Goal: Information Seeking & Learning: Learn about a topic

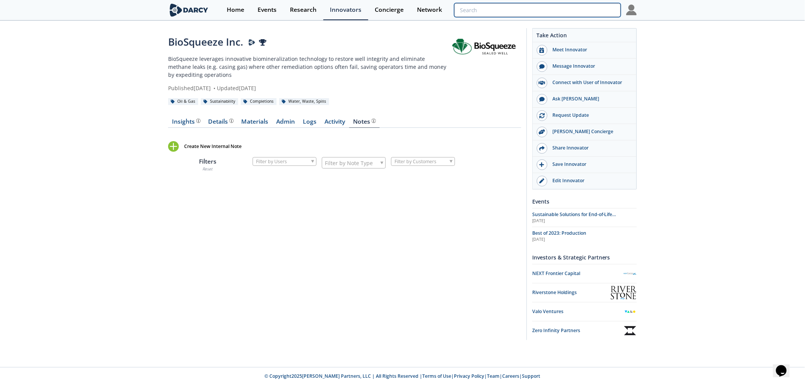
click at [577, 8] on input "search" at bounding box center [537, 10] width 167 height 14
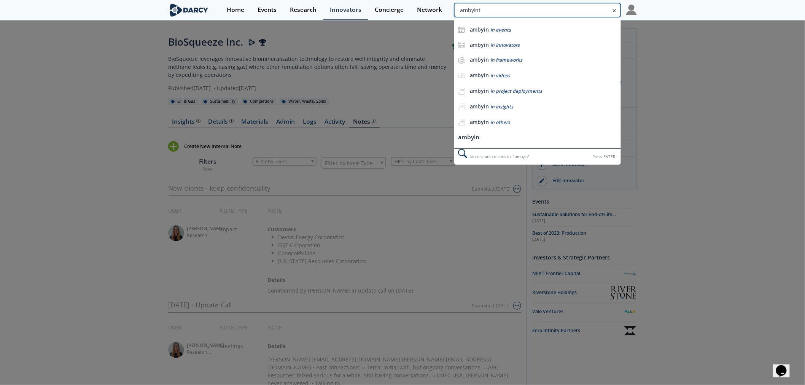
type input "ambyint"
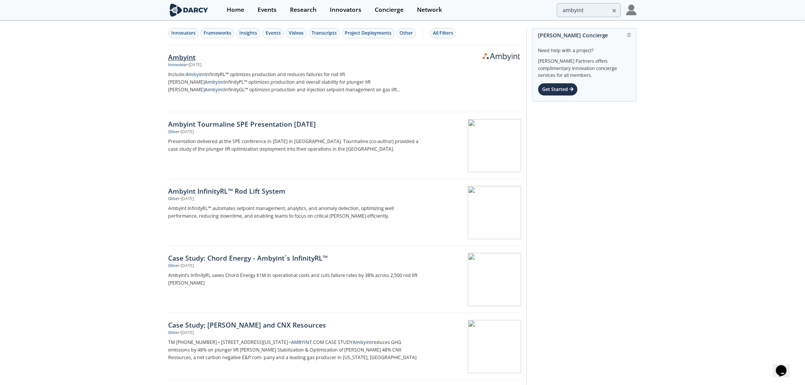
click at [506, 56] on img at bounding box center [501, 57] width 37 height 8
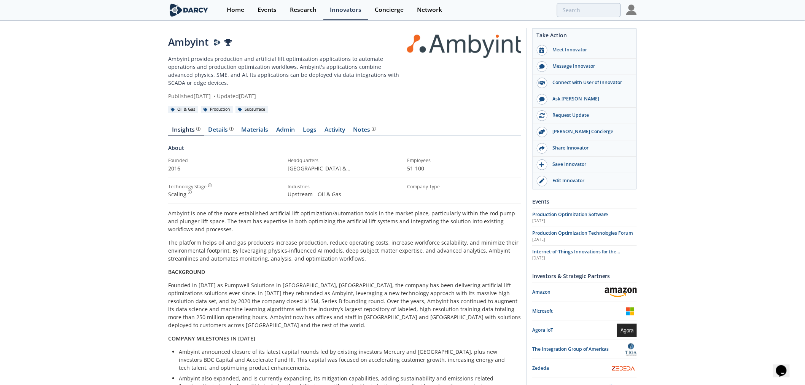
scroll to position [351, 0]
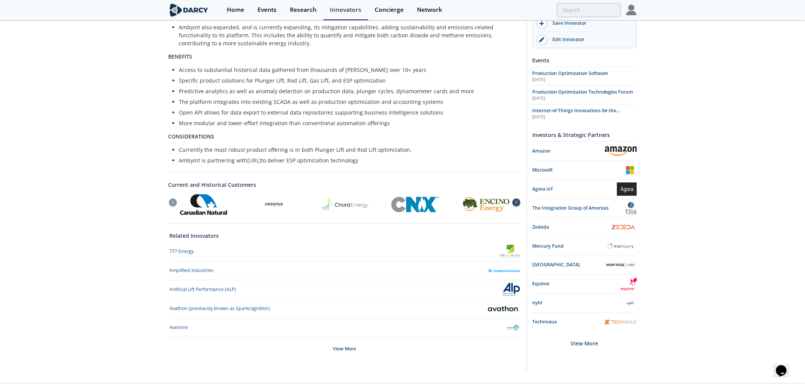
click at [516, 199] on div at bounding box center [517, 203] width 8 height 8
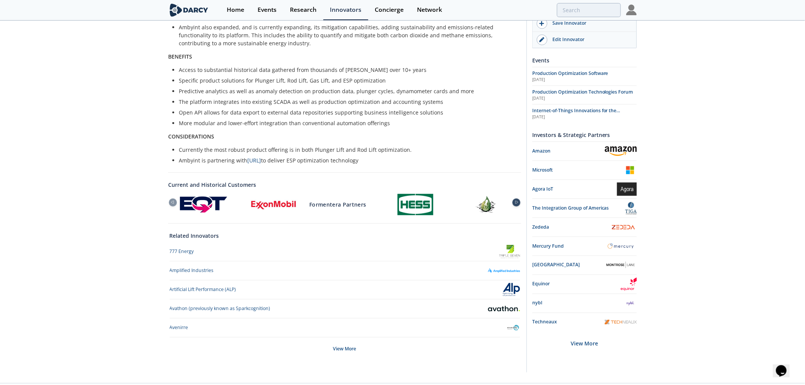
click at [516, 199] on div at bounding box center [517, 203] width 8 height 8
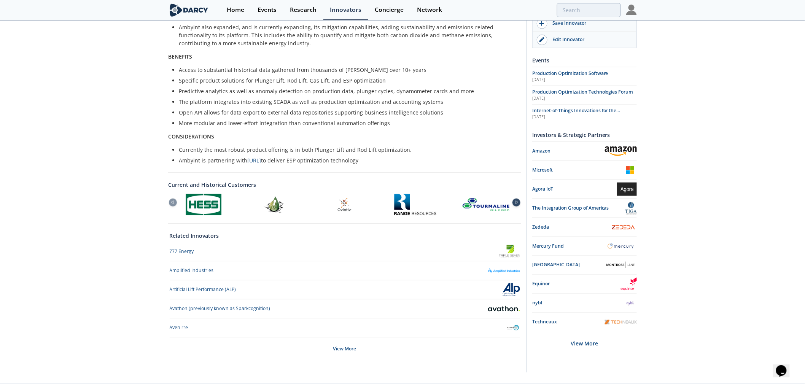
click at [516, 199] on div at bounding box center [517, 203] width 8 height 8
click at [172, 199] on div at bounding box center [173, 203] width 8 height 8
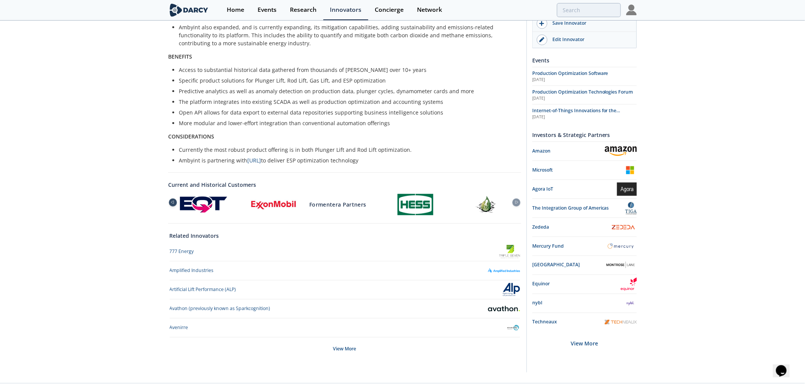
click at [172, 199] on div at bounding box center [173, 203] width 8 height 8
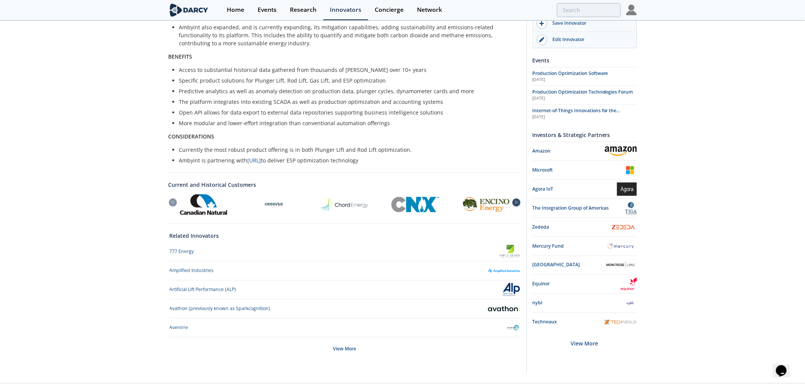
click at [518, 201] on icon at bounding box center [516, 202] width 9 height 3
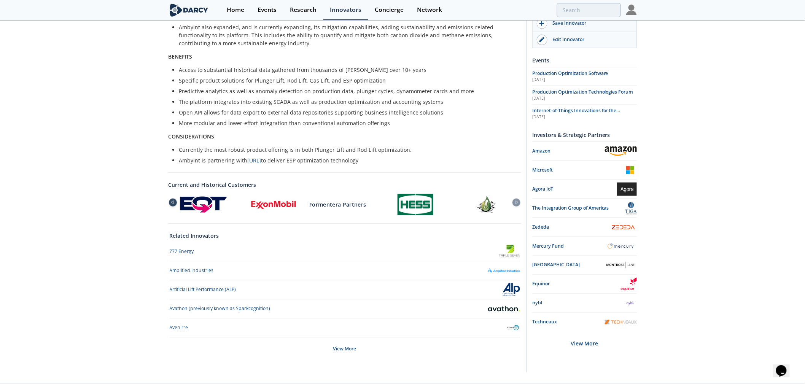
click at [171, 201] on icon at bounding box center [172, 202] width 9 height 3
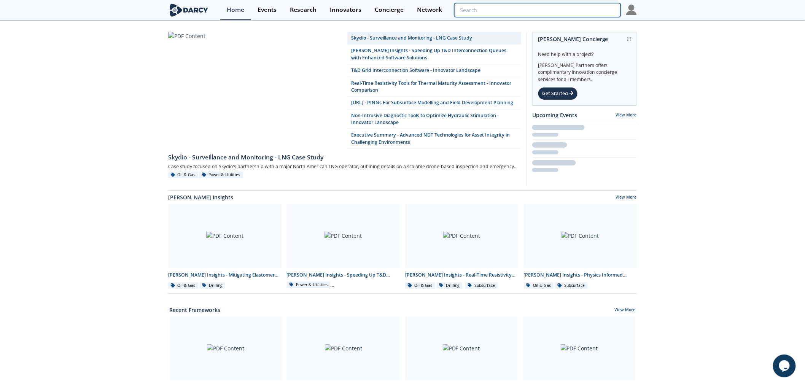
click at [573, 10] on input "search" at bounding box center [537, 10] width 167 height 14
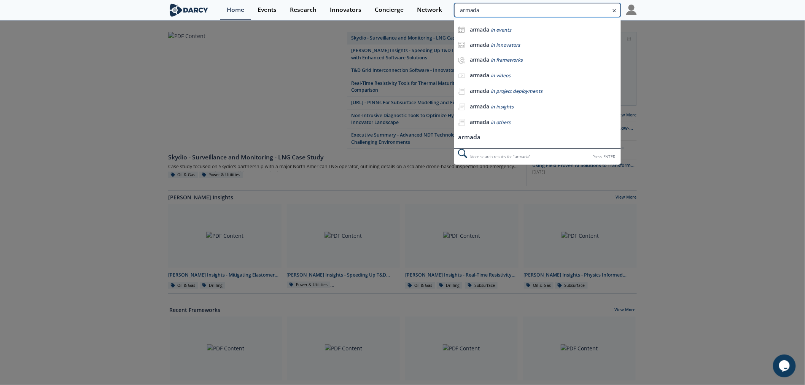
type input "armada"
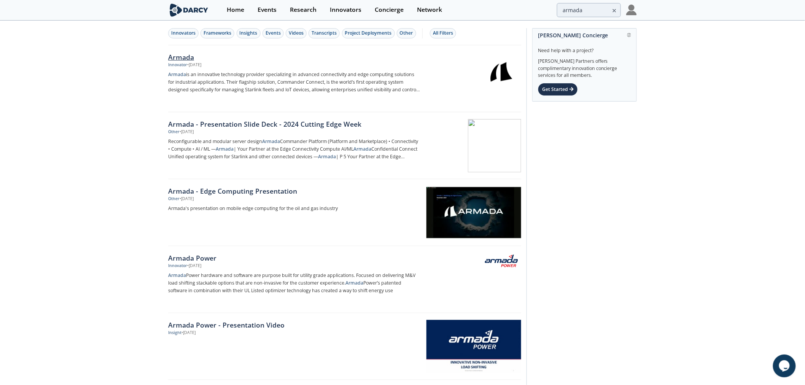
click at [180, 61] on div "Armada" at bounding box center [294, 57] width 252 height 10
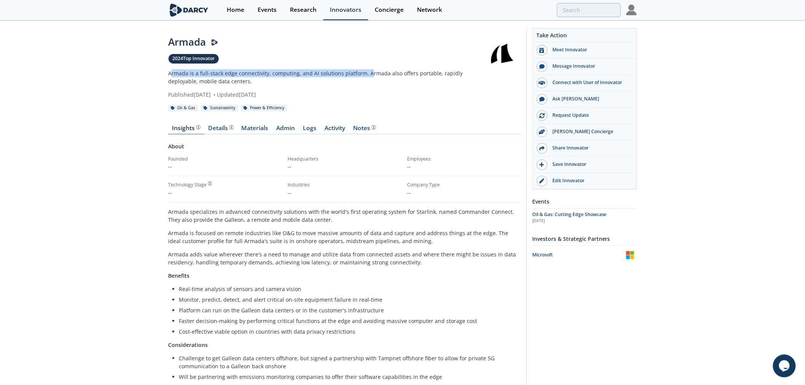
drag, startPoint x: 180, startPoint y: 74, endPoint x: 367, endPoint y: 74, distance: 186.5
click at [367, 74] on p "Armada is a full-stack edge connectivity, computing, and AI solutions platform.…" at bounding box center [325, 77] width 315 height 16
click at [339, 129] on link "Activity" at bounding box center [335, 129] width 29 height 9
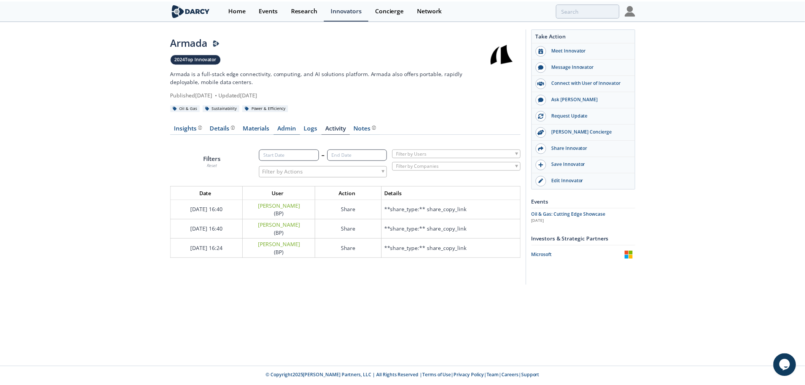
scroll to position [72, 366]
click at [288, 129] on link "Admin" at bounding box center [289, 129] width 27 height 9
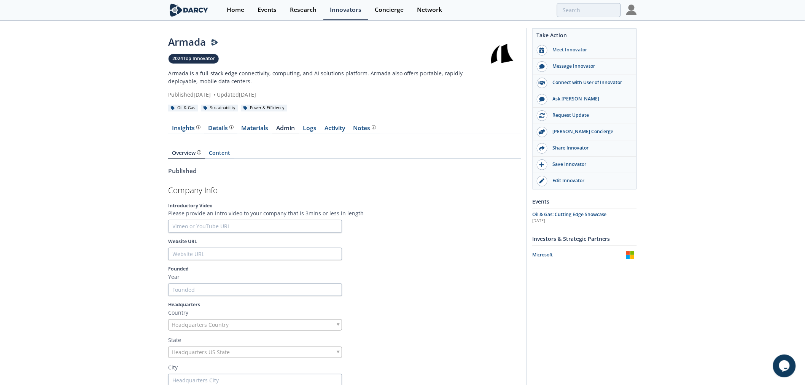
click at [229, 129] on span at bounding box center [230, 128] width 5 height 6
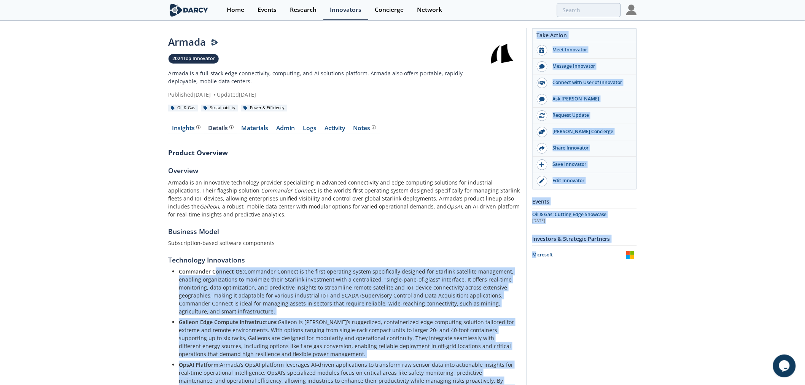
drag, startPoint x: 434, startPoint y: 285, endPoint x: 537, endPoint y: 296, distance: 103.3
click at [537, 296] on div "Armada 2024 Top Innovator Armada is a full-stack edge connectivity, computing, …" at bounding box center [402, 259] width 469 height 477
click at [493, 292] on li "Commander Connect OS: Commander Connect is the first operating system specifica…" at bounding box center [347, 292] width 337 height 48
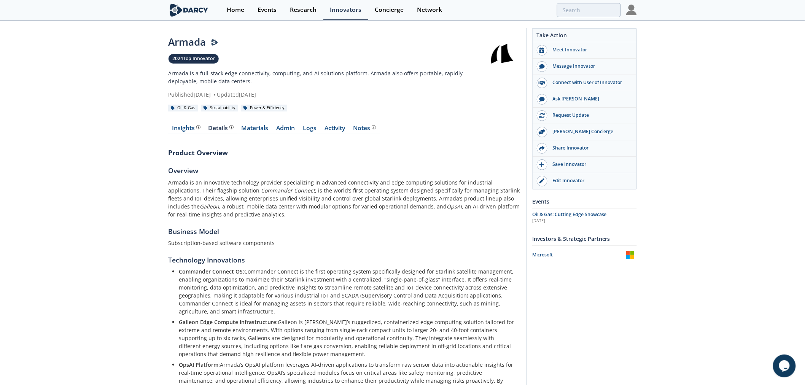
drag, startPoint x: 214, startPoint y: 131, endPoint x: 201, endPoint y: 128, distance: 13.1
click at [214, 130] on div "Details" at bounding box center [221, 128] width 25 height 6
click at [186, 128] on div "Insights The [PERSON_NAME] Research team’s summarized opinion of the innovator,…" at bounding box center [186, 128] width 28 height 6
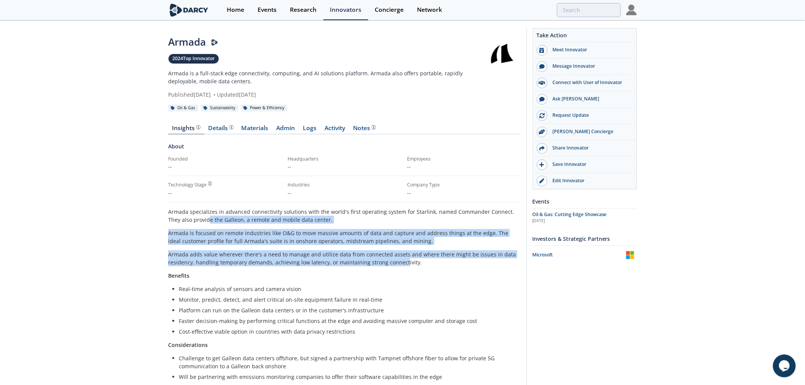
drag, startPoint x: 205, startPoint y: 223, endPoint x: 402, endPoint y: 262, distance: 200.6
click at [402, 262] on div "Armada specializes in advanced connectivity solutions with the world's first op…" at bounding box center [344, 300] width 353 height 184
click at [402, 262] on p "Armada adds value wherever there's a need to manage and utilize data from conne…" at bounding box center [344, 258] width 353 height 16
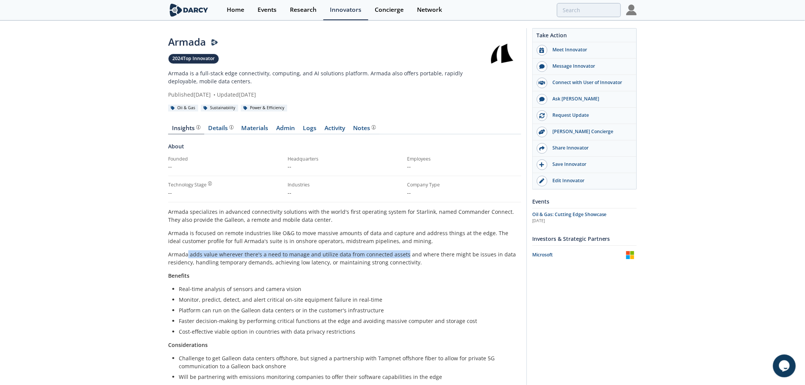
drag, startPoint x: 279, startPoint y: 255, endPoint x: 417, endPoint y: 255, distance: 137.8
click at [417, 255] on p "Armada adds value wherever there's a need to manage and utilize data from conne…" at bounding box center [344, 258] width 353 height 16
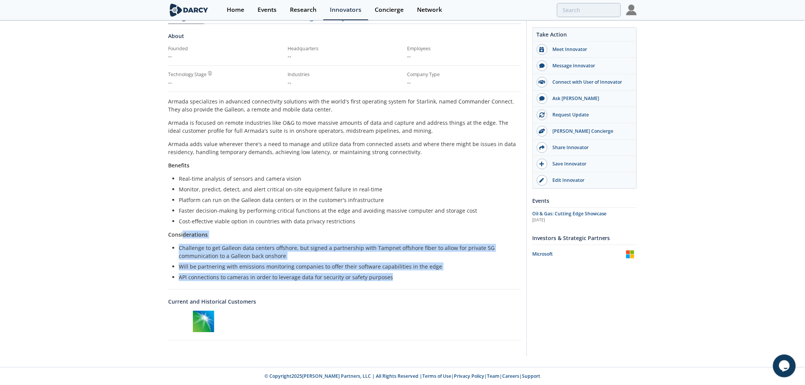
drag, startPoint x: 184, startPoint y: 226, endPoint x: 414, endPoint y: 279, distance: 235.9
click at [414, 279] on div "Armada specializes in advanced connectivity solutions with the world's first op…" at bounding box center [344, 189] width 353 height 184
click at [414, 279] on li "API connections to cameras in order to leverage data for security or safety pur…" at bounding box center [347, 277] width 337 height 8
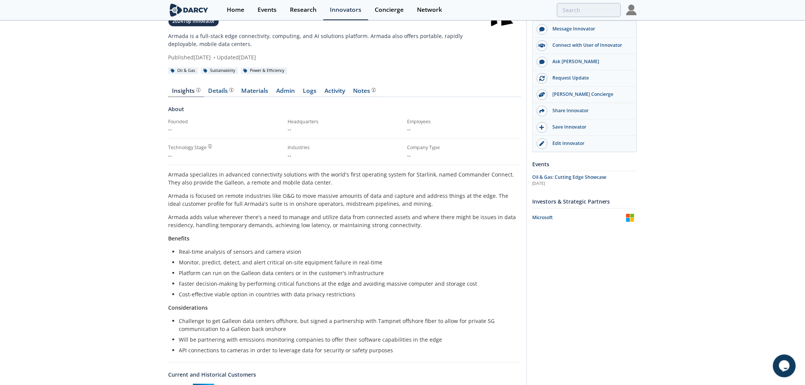
scroll to position [0, 0]
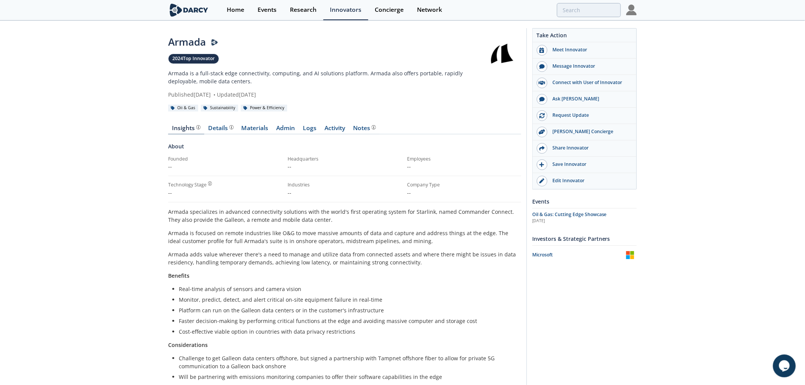
click at [178, 125] on div "Insights The [PERSON_NAME] Research team’s summarized opinion of the innovator,…" at bounding box center [186, 128] width 28 height 6
drag, startPoint x: 173, startPoint y: 91, endPoint x: 370, endPoint y: 91, distance: 197.5
click at [370, 91] on div "Published [DATE] • Updated [DATE]" at bounding box center [325, 95] width 315 height 8
drag, startPoint x: 274, startPoint y: 94, endPoint x: 180, endPoint y: 92, distance: 94.8
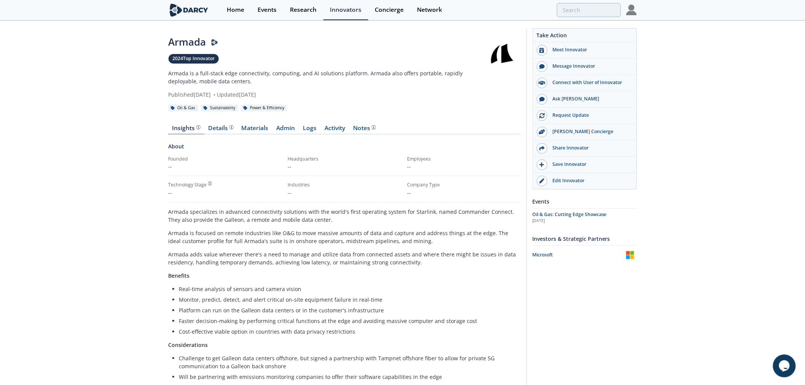
click at [180, 92] on div "Published [DATE] • Updated [DATE]" at bounding box center [325, 95] width 315 height 8
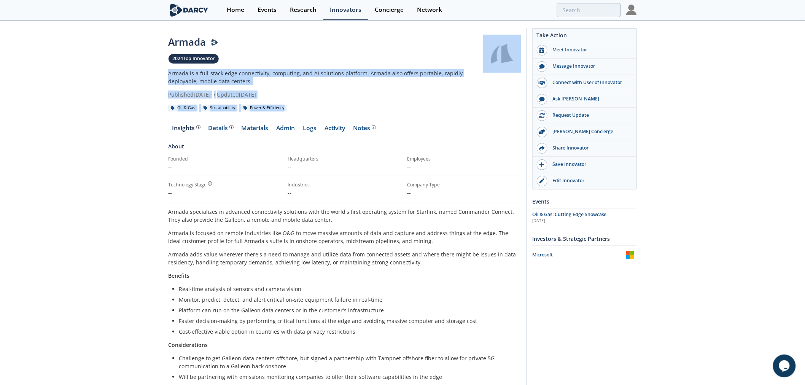
drag, startPoint x: 181, startPoint y: 69, endPoint x: 465, endPoint y: 100, distance: 285.3
click at [465, 100] on div "Armada [PERSON_NAME] Presenter 2024 Top Innovator Armada is a full-stack edge c…" at bounding box center [402, 249] width 805 height 456
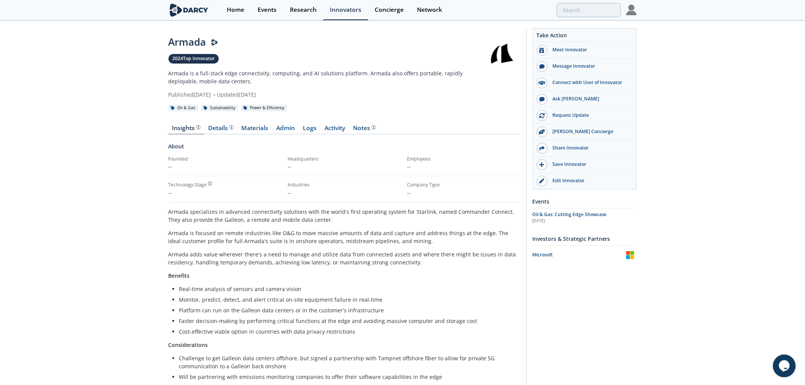
click at [465, 100] on div "Armada [PERSON_NAME] Presenter 2024 Top Innovator Armada is a full-stack edge c…" at bounding box center [344, 73] width 353 height 77
drag, startPoint x: 399, startPoint y: 73, endPoint x: 469, endPoint y: 82, distance: 70.2
click at [465, 80] on p "Armada is a full-stack edge connectivity, computing, and AI solutions platform.…" at bounding box center [325, 77] width 315 height 16
click at [469, 82] on p "Armada is a full-stack edge connectivity, computing, and AI solutions platform.…" at bounding box center [325, 77] width 315 height 16
click at [282, 129] on link "Admin" at bounding box center [286, 129] width 27 height 9
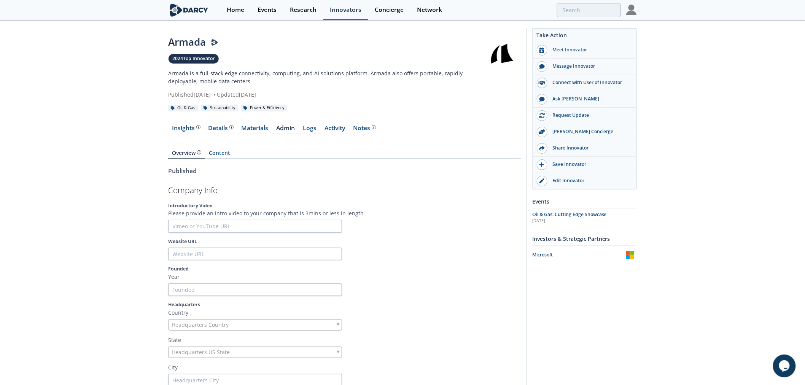
click at [311, 131] on link "Logs" at bounding box center [310, 129] width 22 height 9
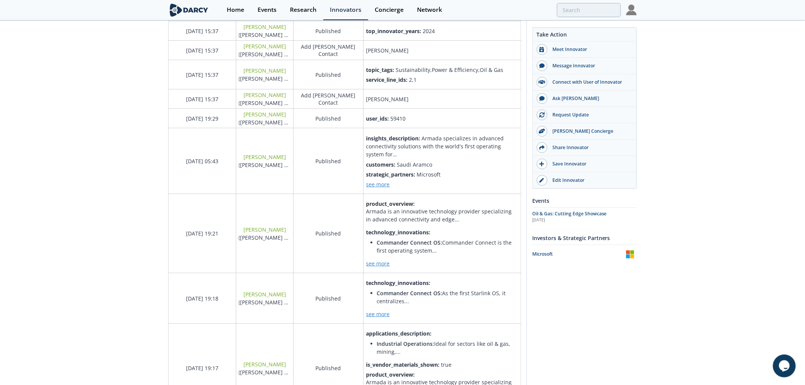
scroll to position [296, 0]
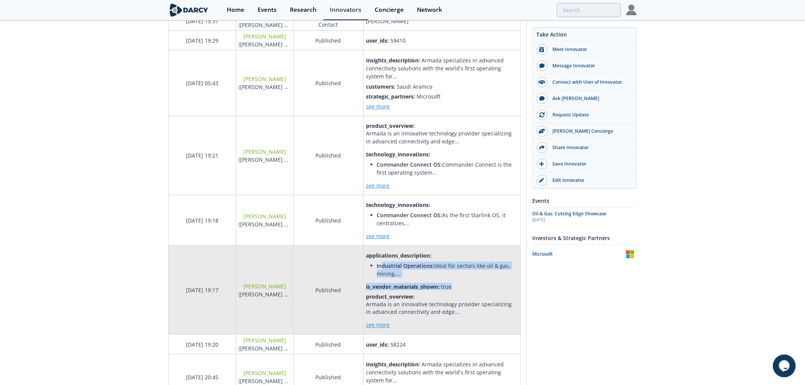
drag, startPoint x: 381, startPoint y: 263, endPoint x: 478, endPoint y: 277, distance: 97.3
click at [478, 277] on div "applications_description : Industrial Operations: Ideal for sectors like oil & …" at bounding box center [443, 290] width 152 height 77
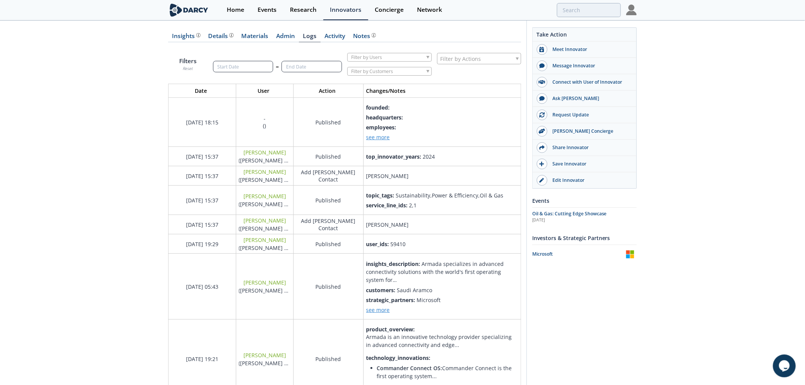
scroll to position [0, 0]
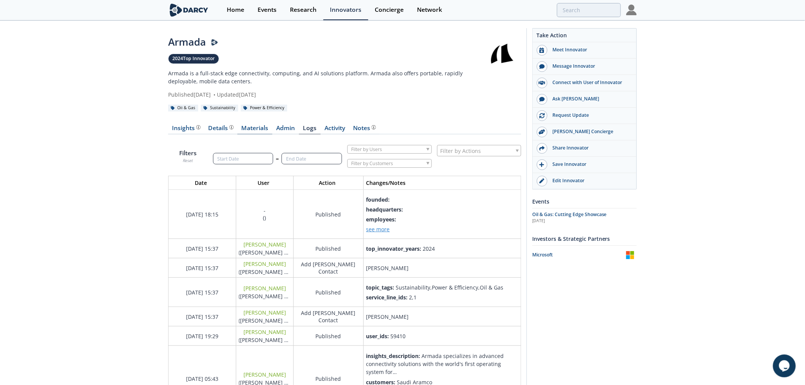
click at [256, 128] on link "Materials" at bounding box center [254, 129] width 35 height 9
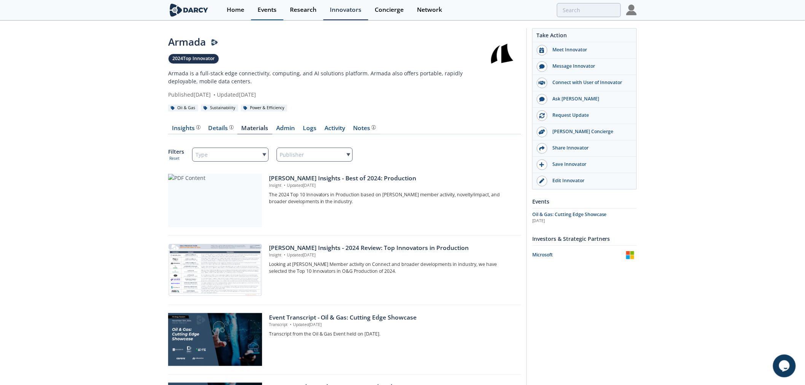
click at [267, 8] on div "Events" at bounding box center [267, 10] width 19 height 6
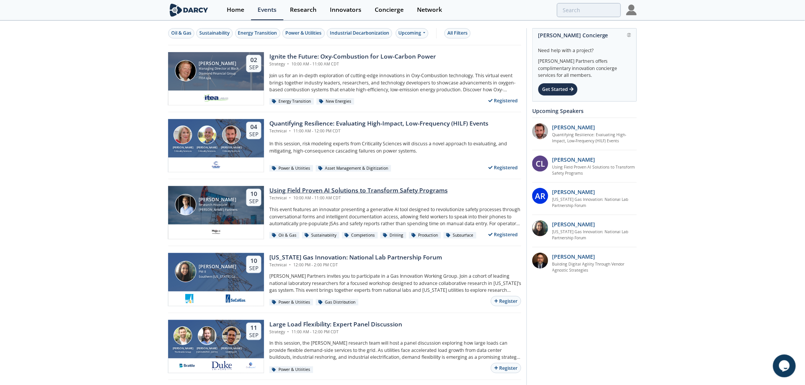
click at [404, 193] on div "Using Field Proven AI Solutions to Transform Safety Programs" at bounding box center [358, 190] width 179 height 9
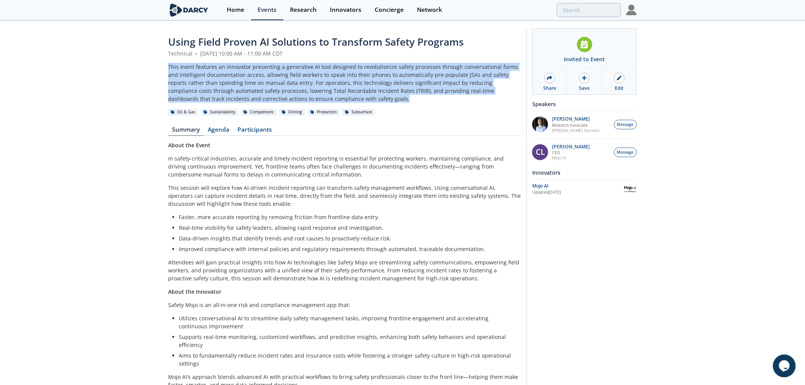
drag, startPoint x: 169, startPoint y: 64, endPoint x: 451, endPoint y: 100, distance: 284.3
click at [451, 100] on div "Using Field Proven AI Solutions to Transform Safety Programs Technical • Septem…" at bounding box center [402, 214] width 805 height 386
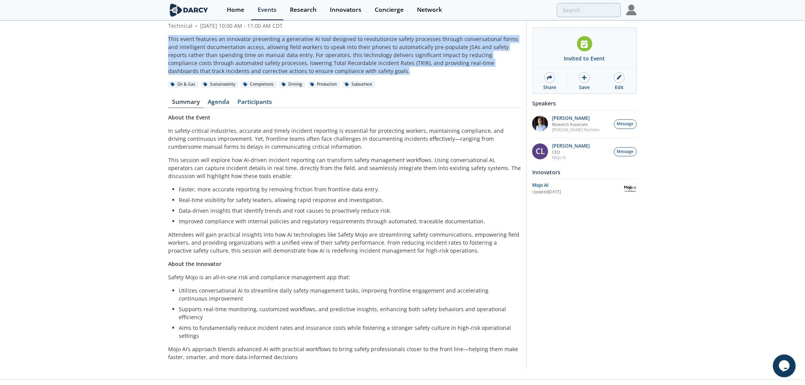
scroll to position [40, 0]
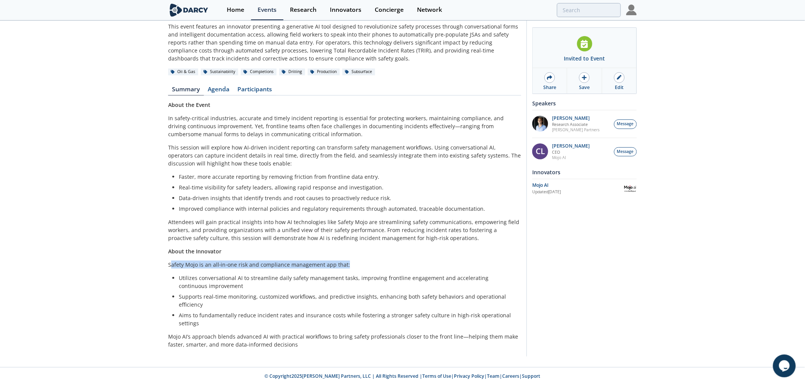
drag, startPoint x: 172, startPoint y: 263, endPoint x: 370, endPoint y: 264, distance: 197.2
click at [370, 264] on p "Safety Mojo is an all‑in‑one risk and compliance management app that:" at bounding box center [344, 265] width 353 height 8
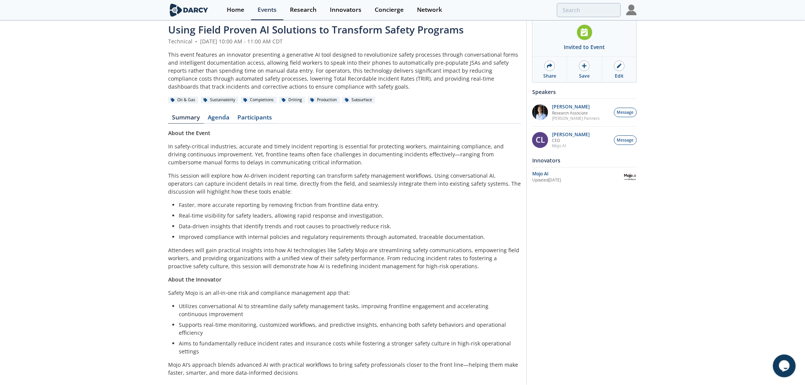
scroll to position [0, 0]
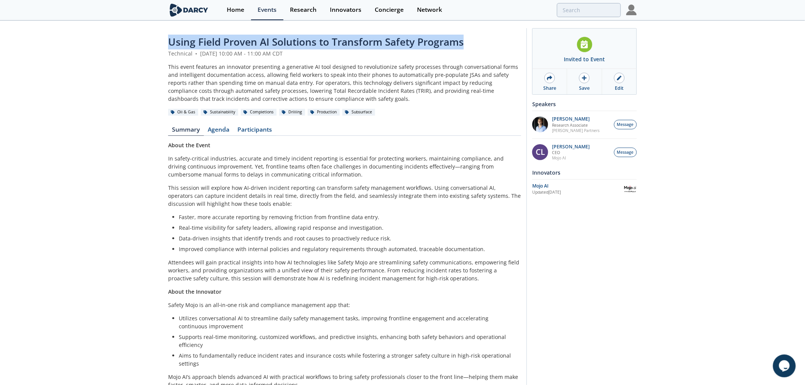
drag, startPoint x: 395, startPoint y: 40, endPoint x: 480, endPoint y: 40, distance: 85.3
click at [478, 40] on div "Using Field Proven AI Solutions to Transform Safety Programs Technical • Septem…" at bounding box center [402, 214] width 805 height 386
click at [480, 40] on div "Using Field Proven AI Solutions to Transform Safety Programs" at bounding box center [344, 42] width 353 height 15
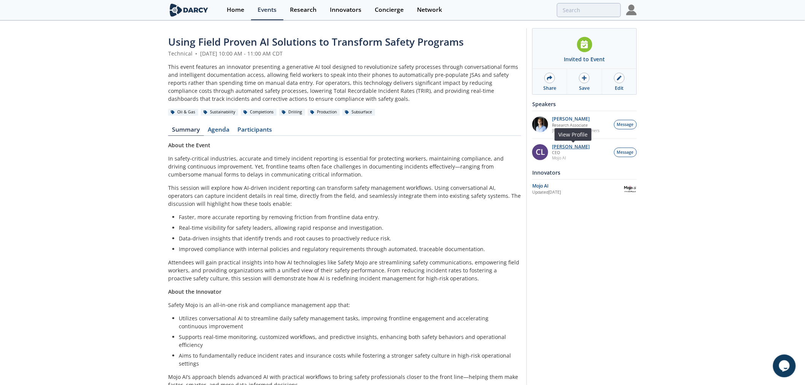
click at [566, 146] on p "Cory Linton" at bounding box center [572, 146] width 38 height 5
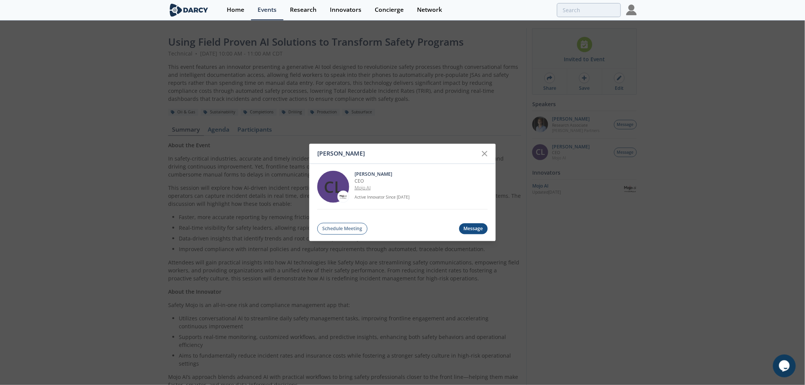
click at [367, 187] on link "Mojo AI" at bounding box center [363, 188] width 16 height 6
click at [484, 152] on icon at bounding box center [485, 153] width 5 height 5
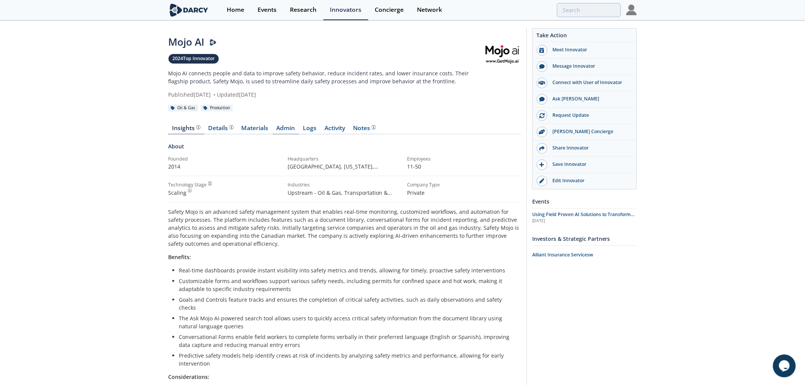
click at [286, 130] on link "Admin" at bounding box center [286, 129] width 27 height 9
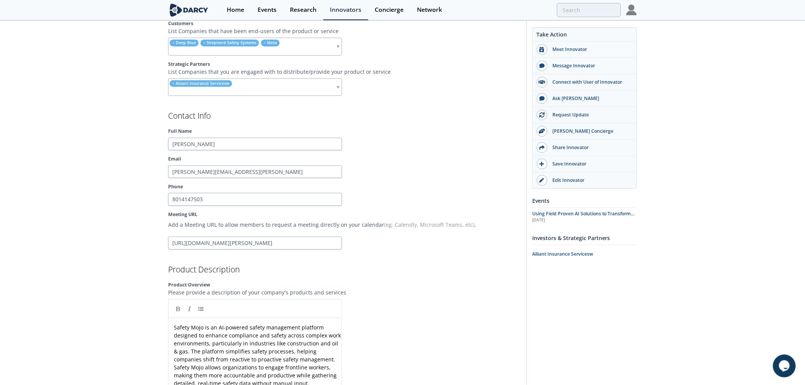
scroll to position [676, 0]
